Goal: Task Accomplishment & Management: Complete application form

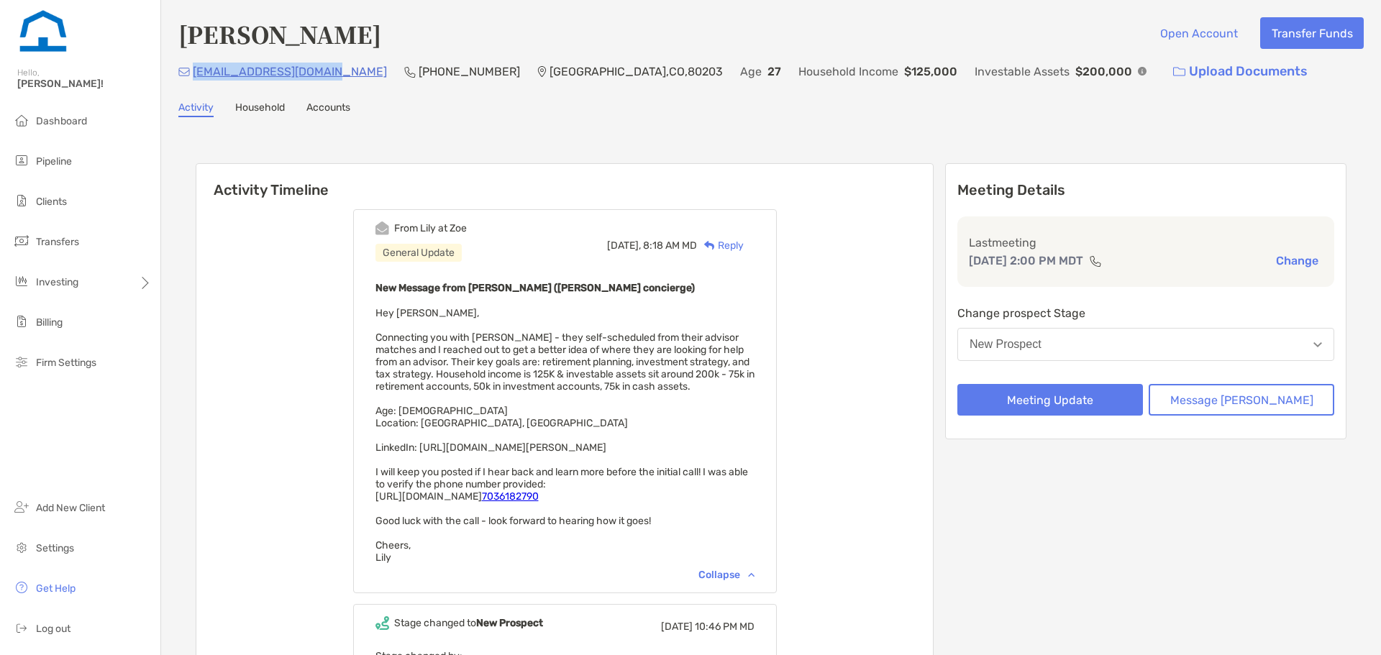
scroll to position [1, 0]
click at [1109, 352] on button "New Prospect" at bounding box center [1145, 342] width 377 height 33
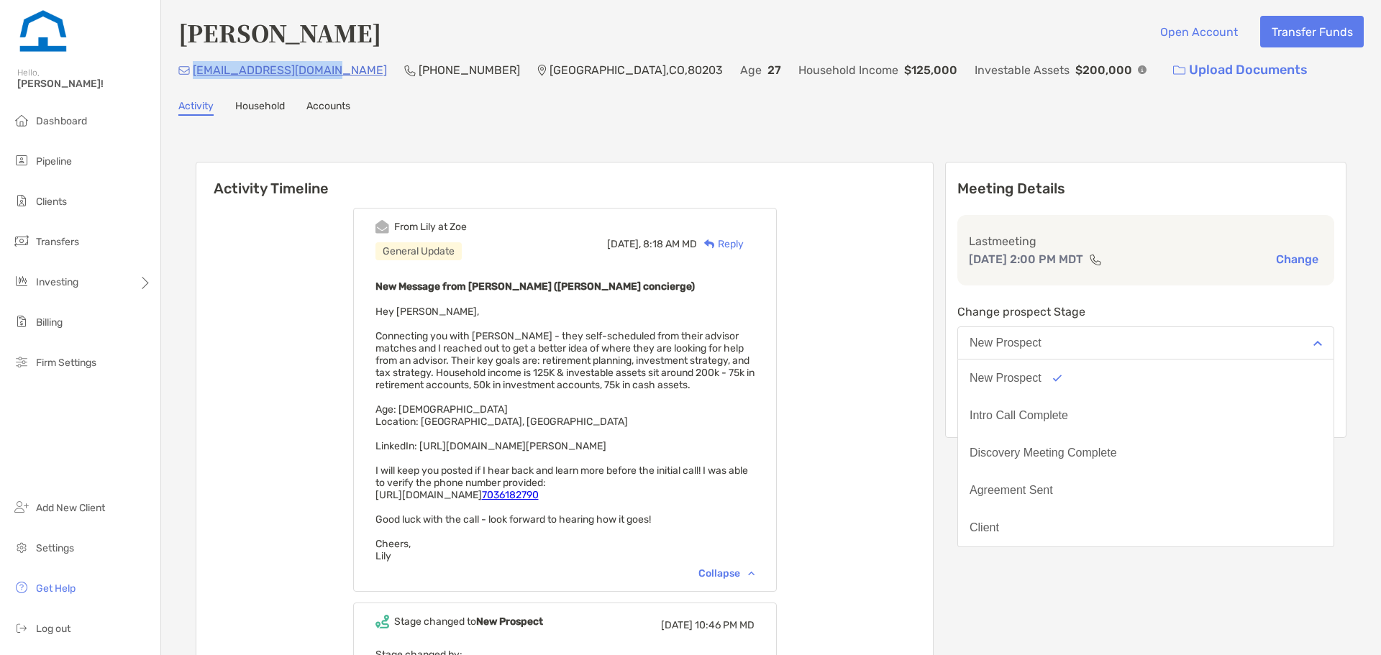
click at [1058, 429] on button "Intro Call Complete" at bounding box center [1145, 415] width 375 height 37
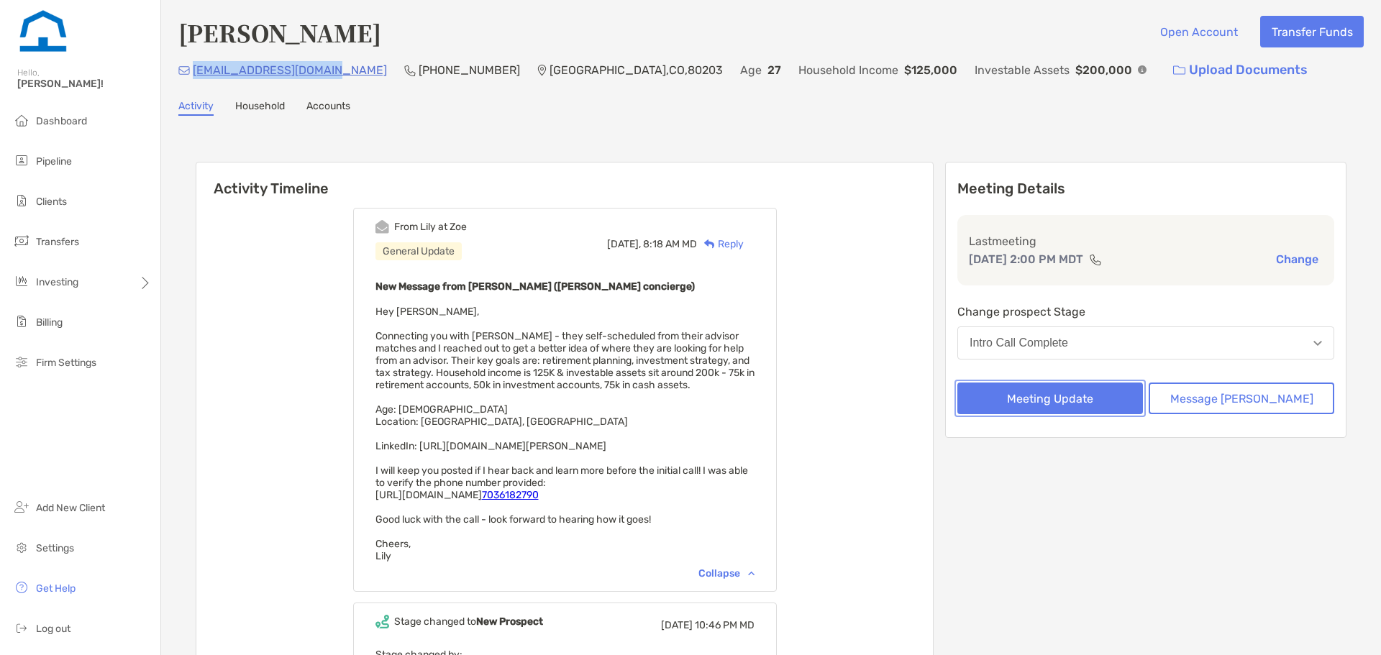
click at [1063, 409] on button "Meeting Update" at bounding box center [1050, 399] width 186 height 32
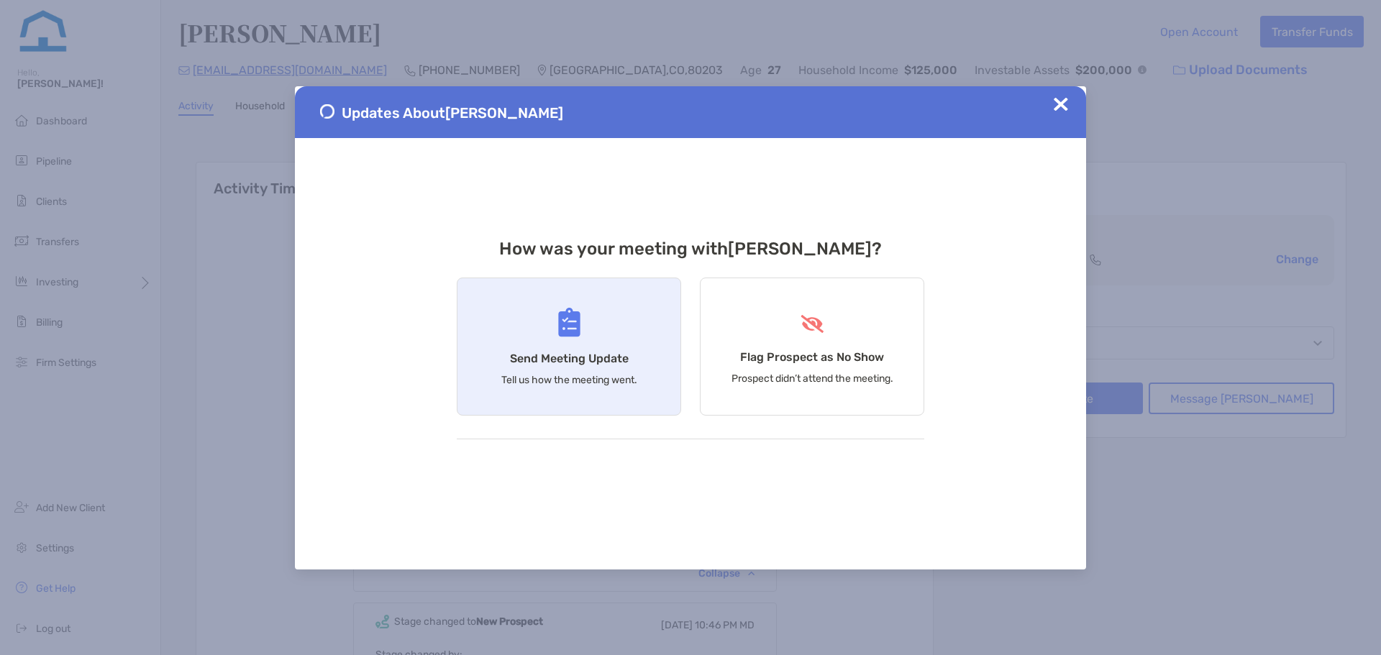
click at [600, 349] on div "Send Meeting Update Tell us how the meeting went." at bounding box center [569, 347] width 224 height 138
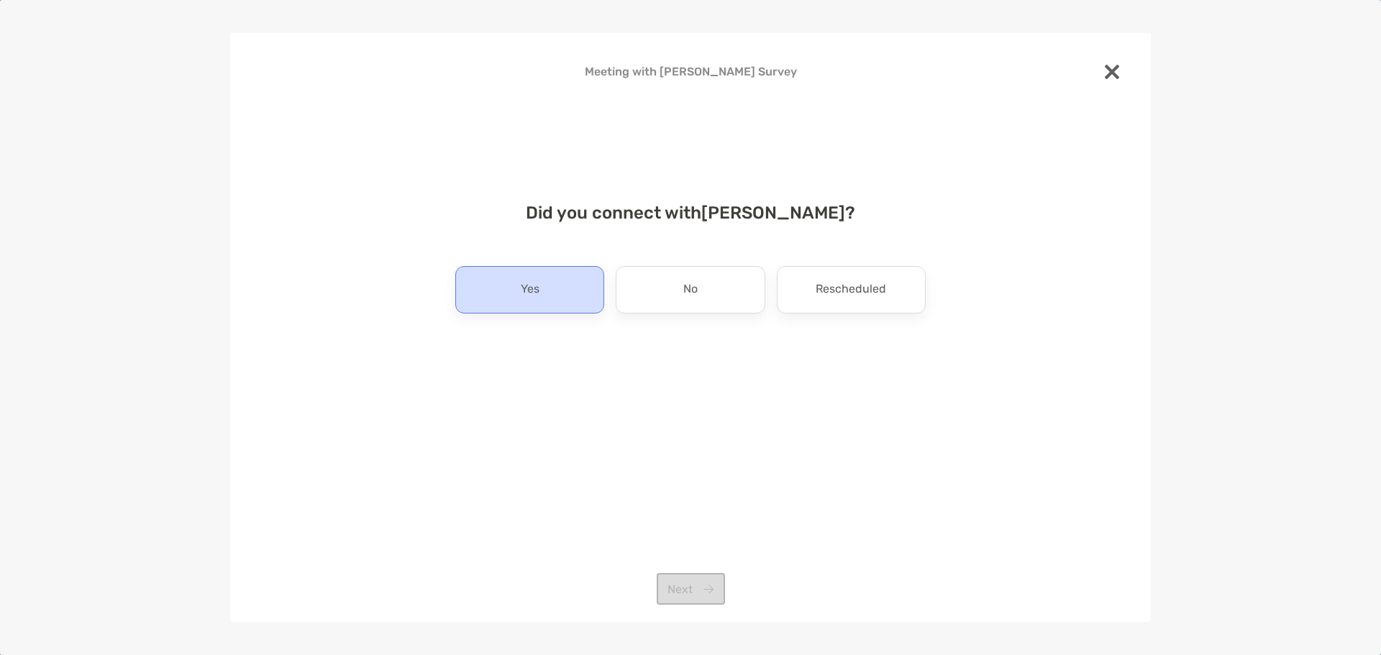
click at [570, 296] on div "Yes" at bounding box center [529, 289] width 149 height 47
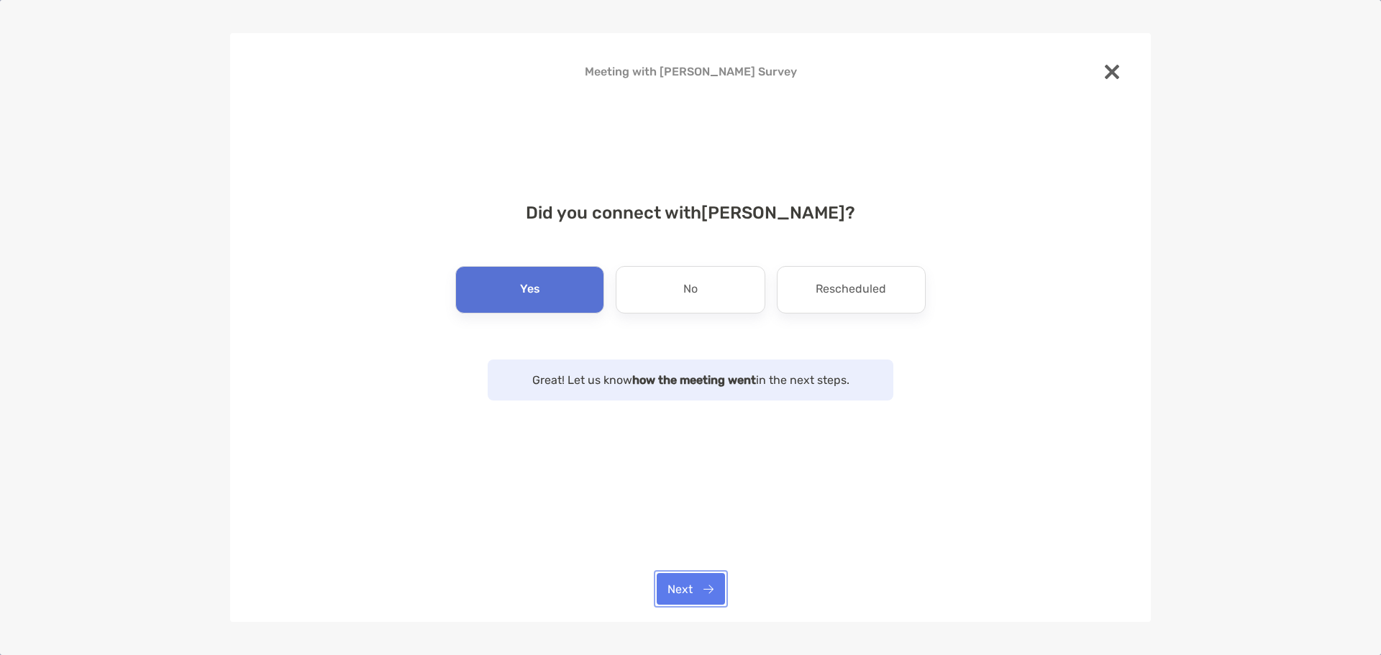
click at [700, 591] on button "Next" at bounding box center [690, 589] width 68 height 32
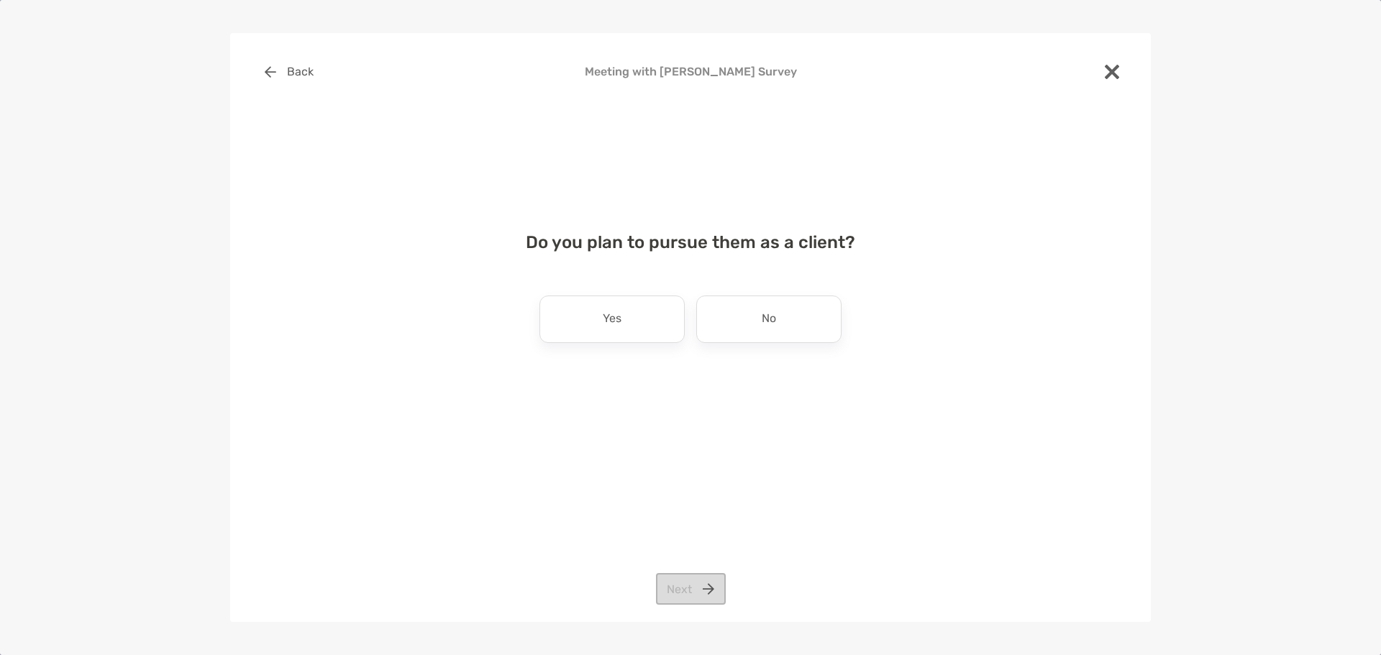
click at [638, 325] on div "Yes" at bounding box center [611, 319] width 145 height 47
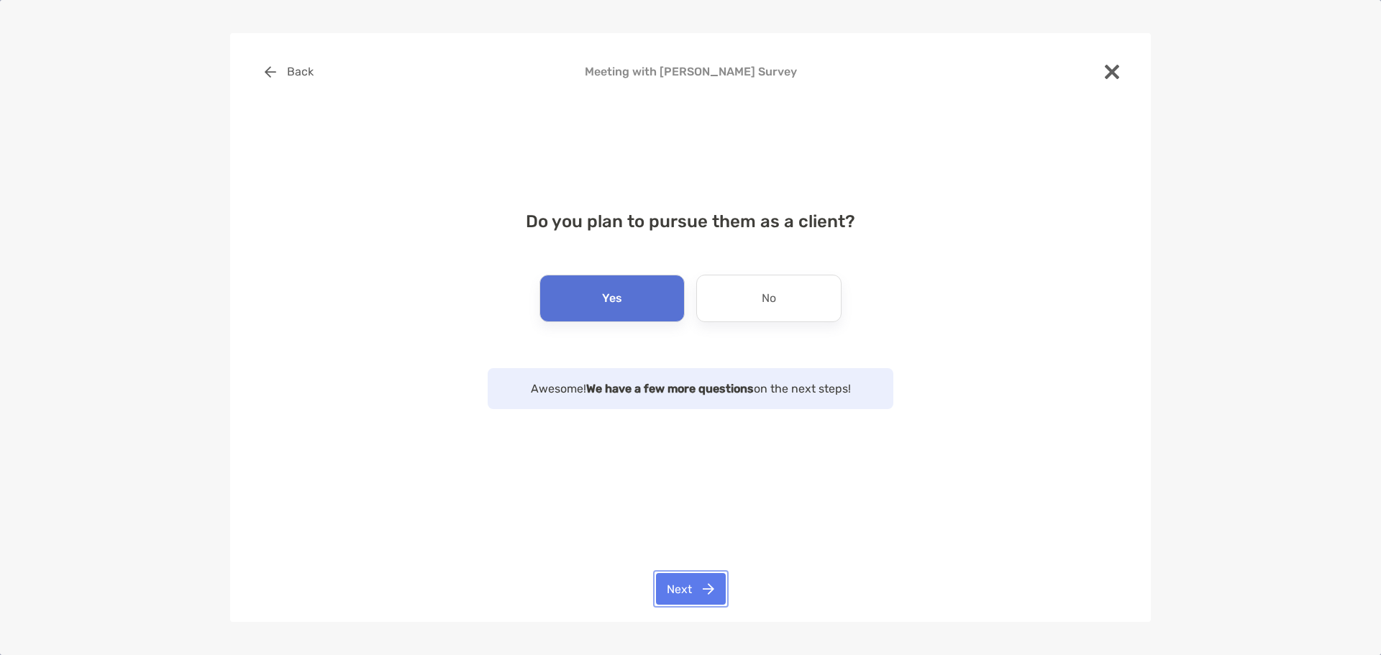
click at [679, 589] on button "Next" at bounding box center [691, 589] width 70 height 32
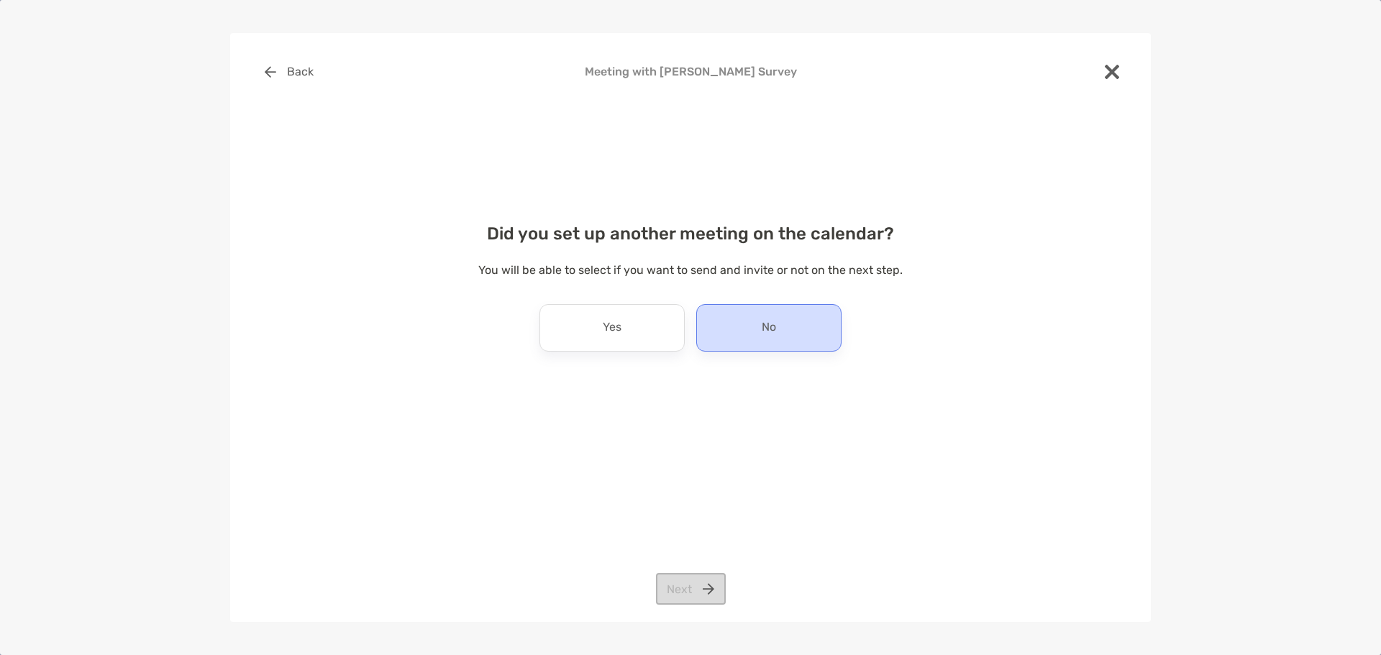
click at [758, 329] on div "No" at bounding box center [768, 327] width 145 height 47
click at [702, 583] on button "Next" at bounding box center [691, 589] width 70 height 32
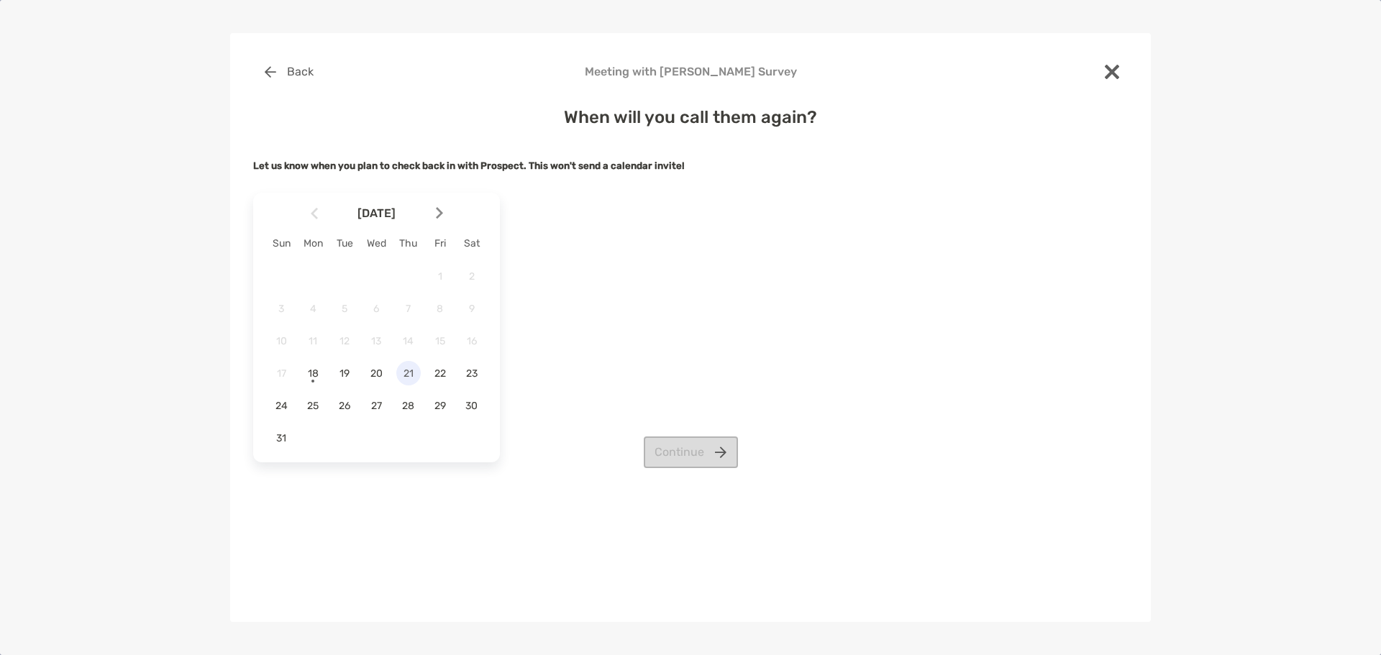
click at [397, 374] on span "21" at bounding box center [408, 373] width 24 height 12
click at [657, 449] on button "Continue" at bounding box center [691, 452] width 94 height 32
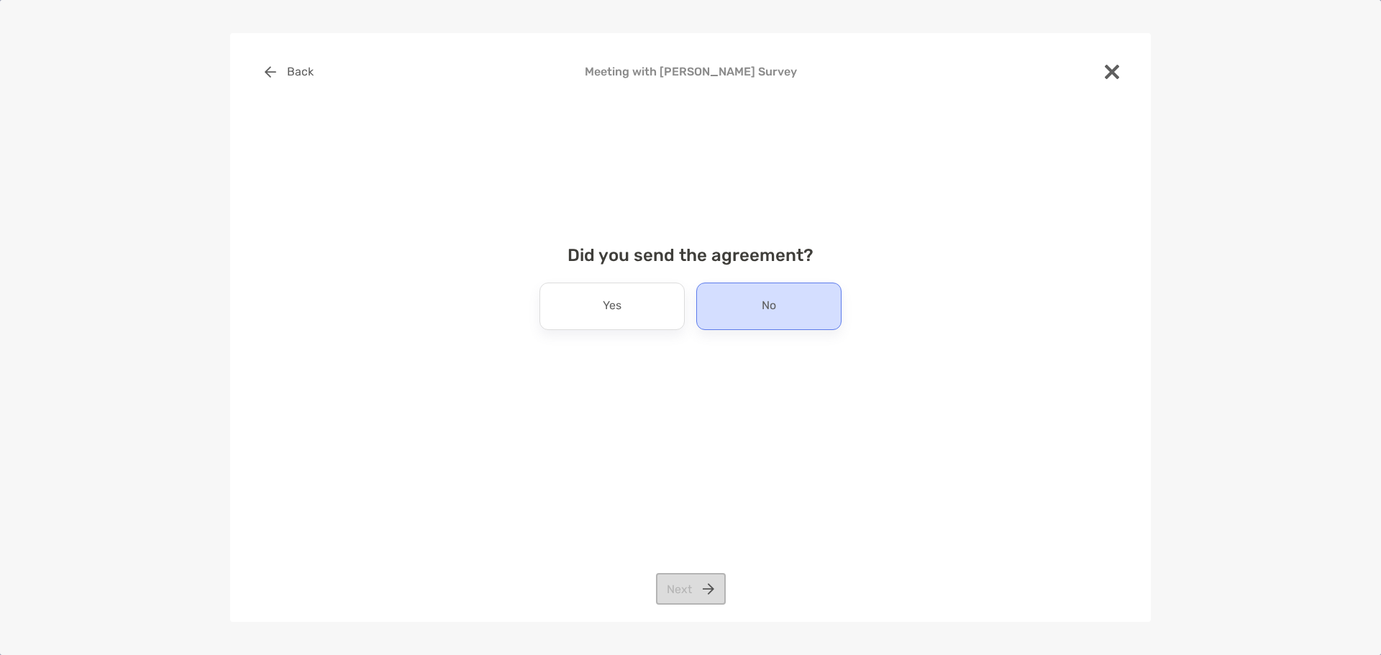
click at [810, 313] on div "No" at bounding box center [768, 306] width 145 height 47
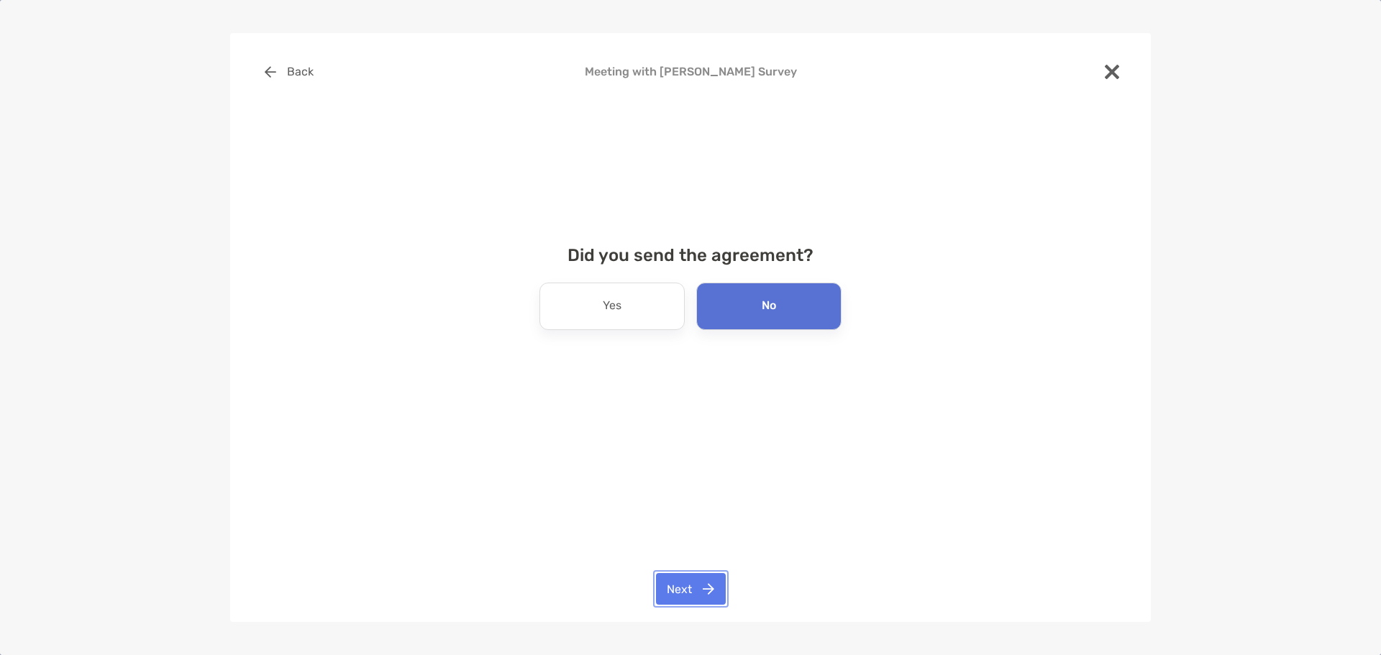
click at [685, 596] on button "Next" at bounding box center [691, 589] width 70 height 32
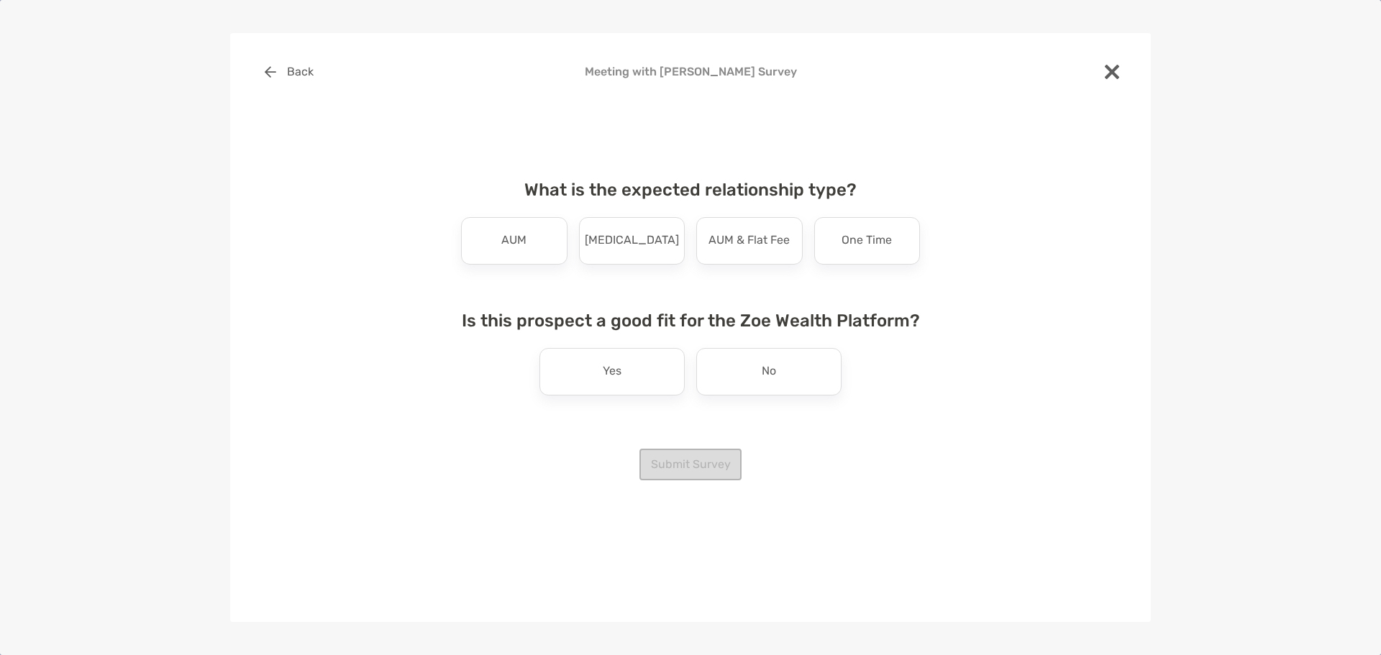
click at [567, 252] on div "AUM [MEDICAL_DATA] AUM & Flat Fee One Time" at bounding box center [690, 240] width 470 height 47
click at [552, 256] on div "AUM" at bounding box center [514, 240] width 106 height 47
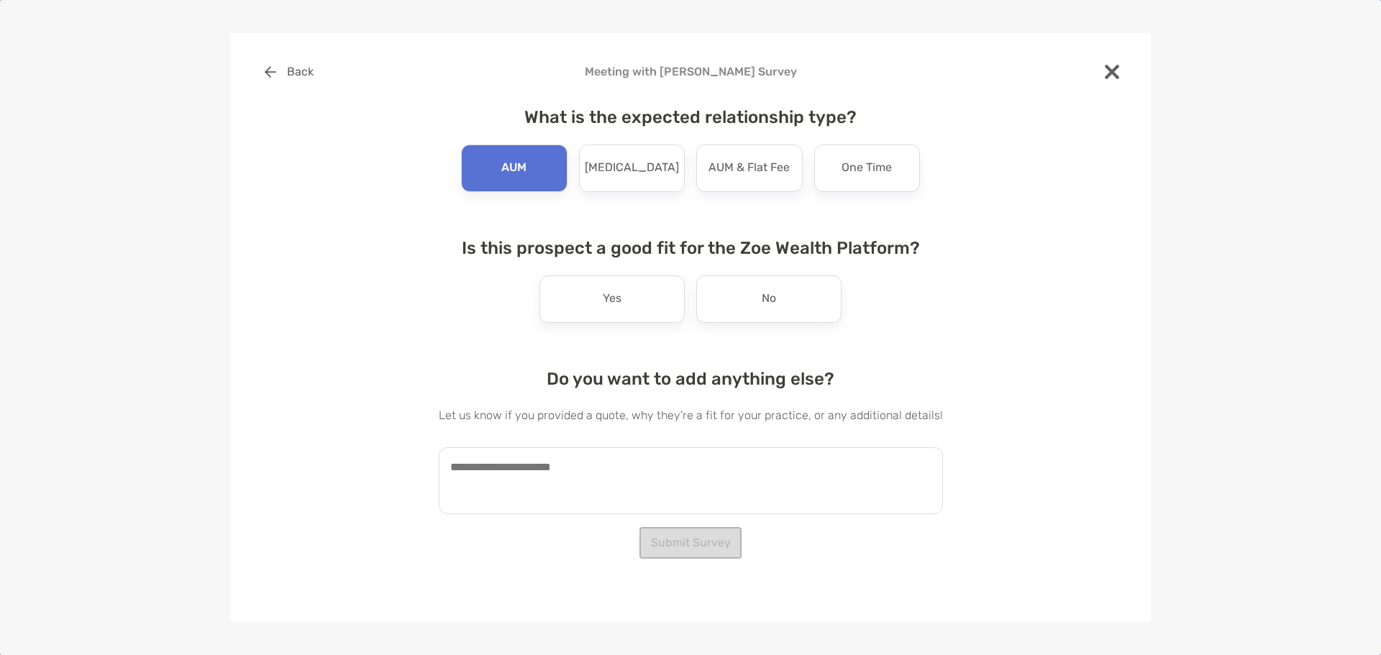
click at [633, 475] on textarea at bounding box center [691, 480] width 504 height 67
click at [654, 308] on div "Yes" at bounding box center [611, 298] width 145 height 47
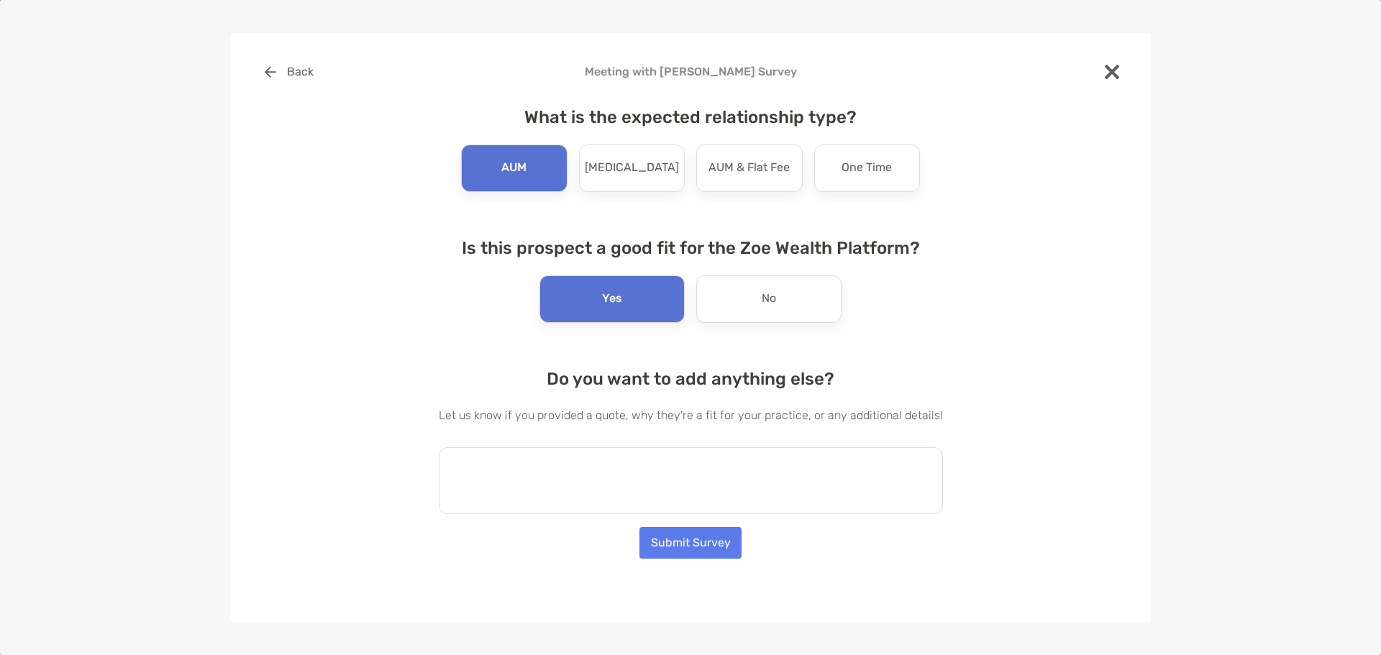
click at [677, 463] on textarea at bounding box center [691, 480] width 504 height 67
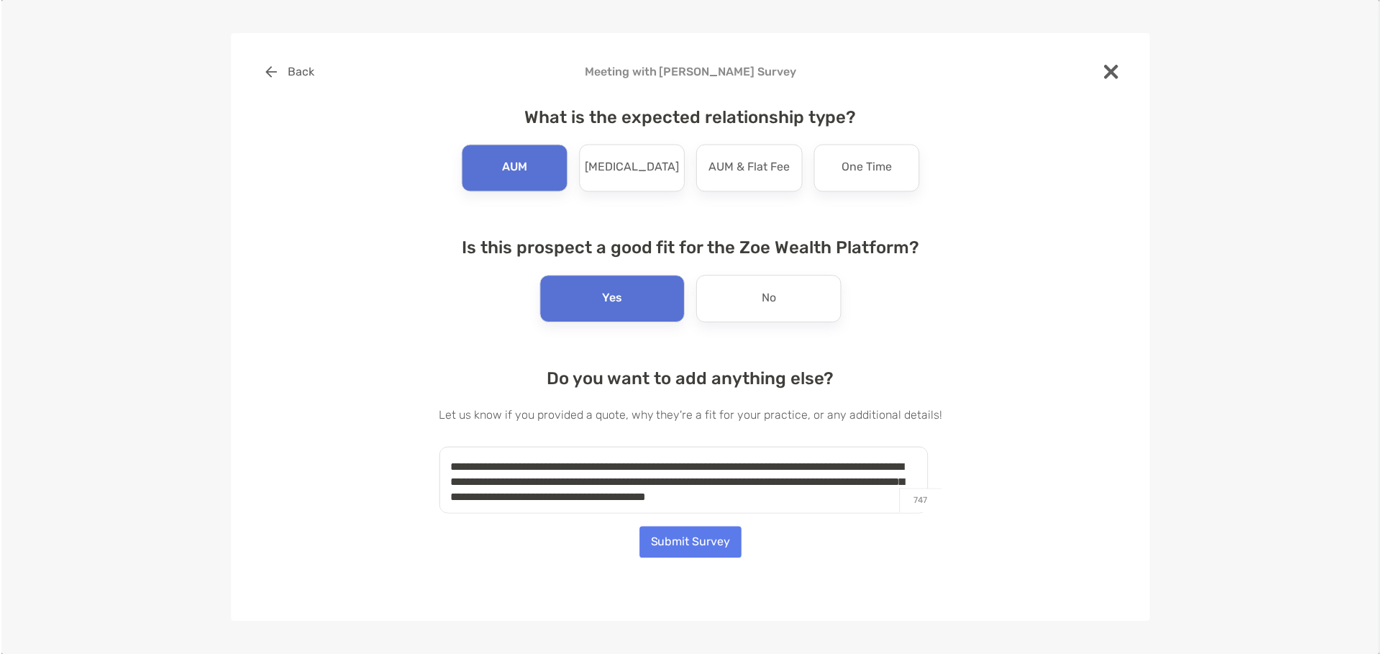
scroll to position [6, 0]
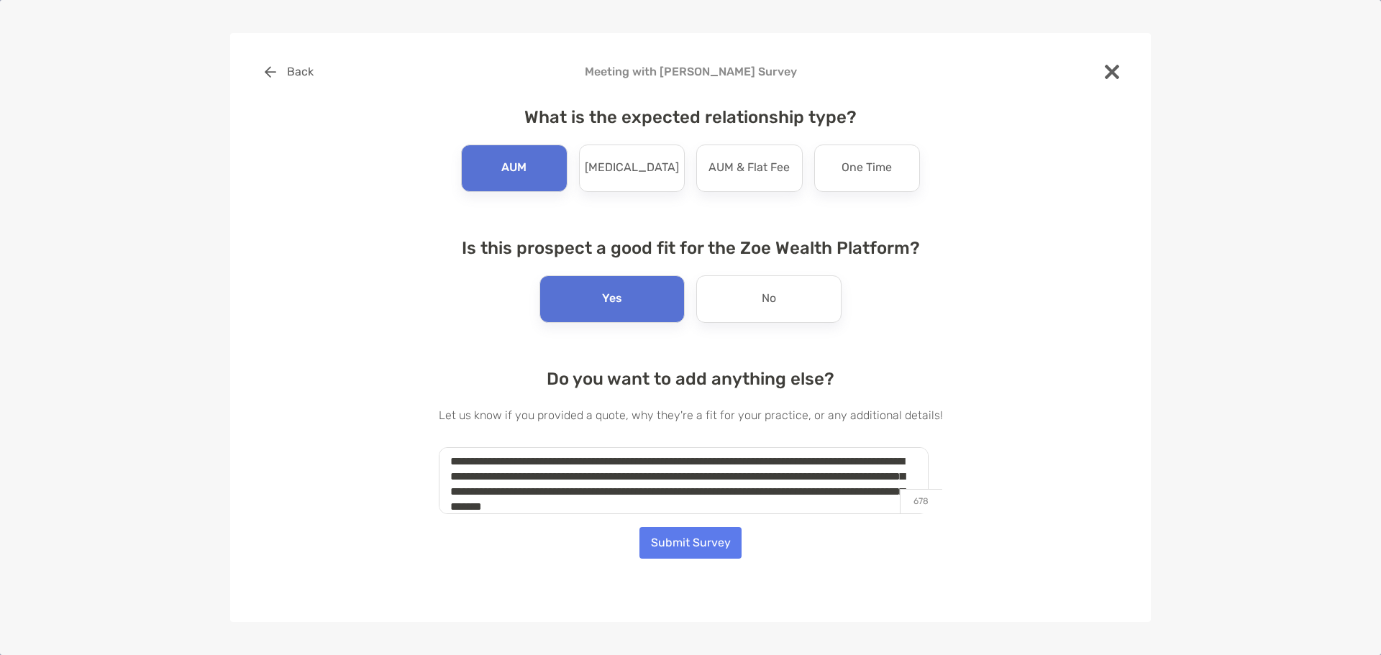
type textarea "**********"
click at [714, 551] on button "Submit Survey" at bounding box center [690, 543] width 102 height 32
